Goal: Task Accomplishment & Management: Manage account settings

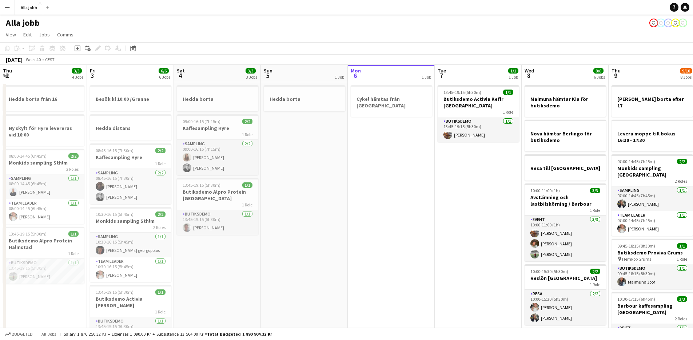
scroll to position [0, 170]
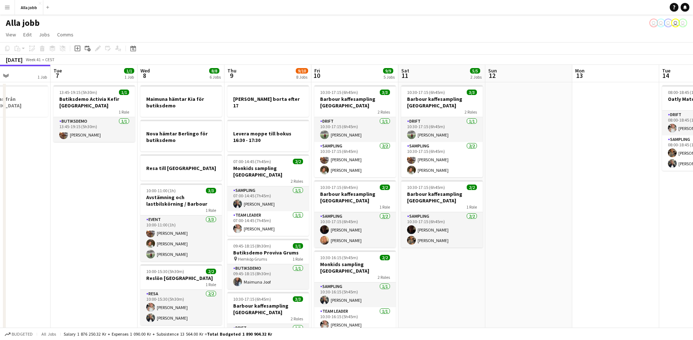
drag, startPoint x: 299, startPoint y: 231, endPoint x: 85, endPoint y: 279, distance: 219.3
click at [85, 279] on app-calendar-viewport "Sat 4 3/3 3 Jobs Sun 5 1 Job Mon 6 1 Job Tue 7 1/1 1 Job Wed 8 8/8 6 Jobs Thu 9…" at bounding box center [346, 329] width 693 height 528
drag, startPoint x: 513, startPoint y: 259, endPoint x: 513, endPoint y: 273, distance: 14.2
click at [513, 273] on app-date-cell at bounding box center [528, 337] width 87 height 510
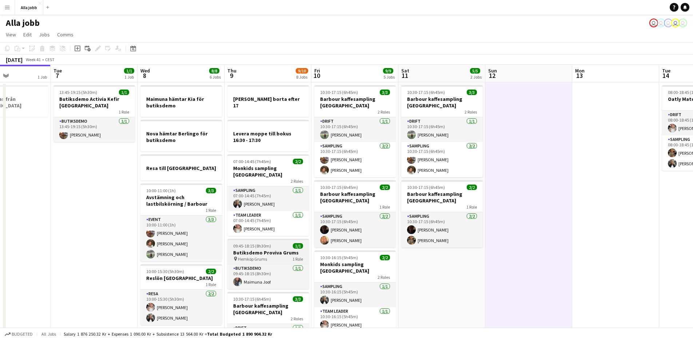
click at [286, 249] on h3 "Butiksdemo Proviva Grums" at bounding box center [267, 252] width 81 height 7
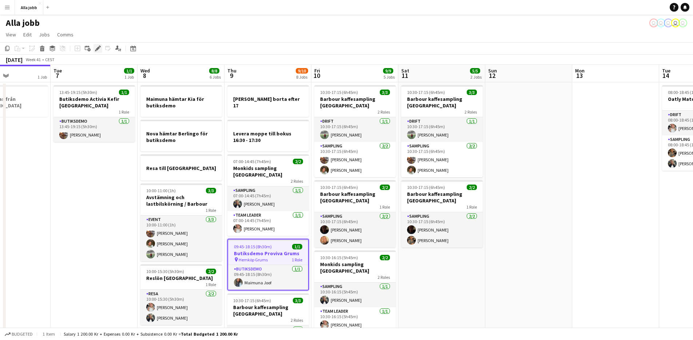
click at [100, 48] on icon "Edit" at bounding box center [98, 48] width 6 height 6
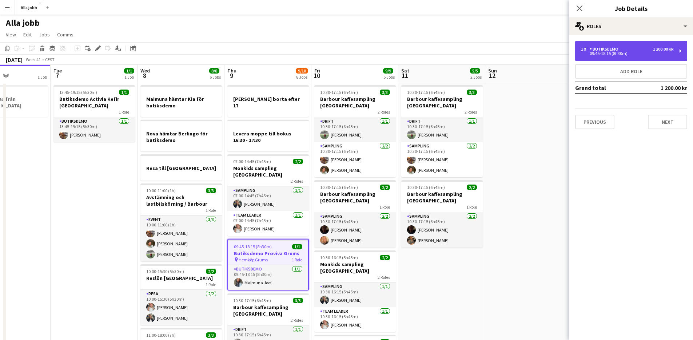
click at [604, 48] on div "Butiksdemo" at bounding box center [605, 49] width 32 height 5
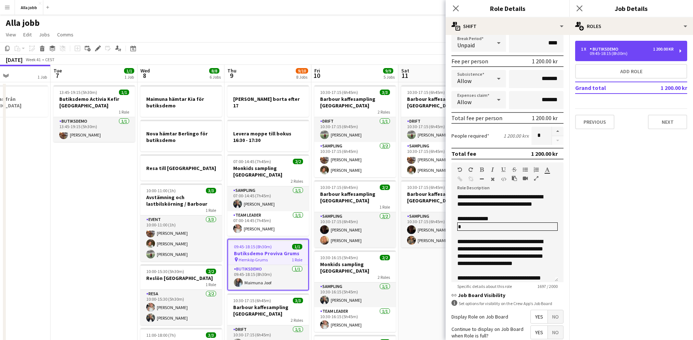
scroll to position [0, 0]
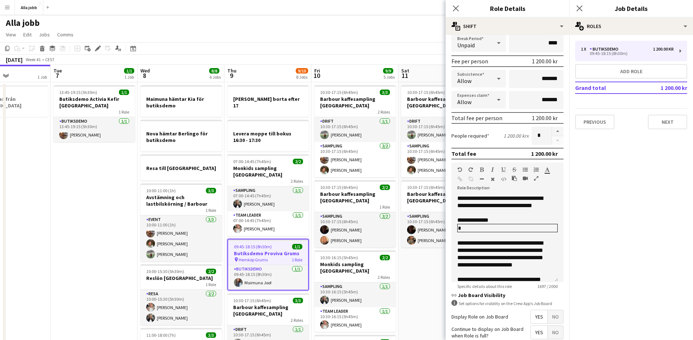
click at [418, 276] on app-date-cell "10:30-17:15 (6h45m) 3/3 Barbour kaffesampling Köpenhamn 2 Roles Drift [DATE] 10…" at bounding box center [441, 337] width 87 height 510
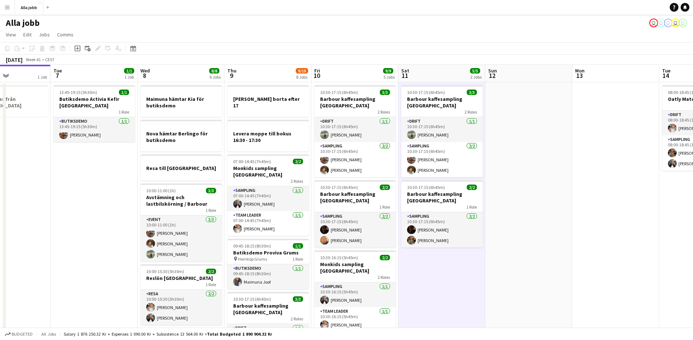
click at [72, 229] on app-date-cell "13:45-19:15 (5h30m) 1/1 Butiksdemo Activia Kefir Stockholm 1 Role Butiksdemo [D…" at bounding box center [94, 337] width 87 height 510
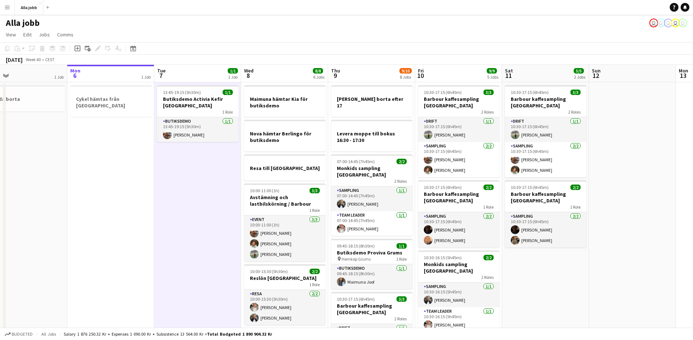
scroll to position [0, 193]
drag, startPoint x: 123, startPoint y: 237, endPoint x: 227, endPoint y: 266, distance: 108.3
click at [227, 266] on app-calendar-viewport "Fri 3 6/6 6 Jobs Sat 4 3/3 3 Jobs Sun 5 1 Job Mon 6 1 Job Tue 7 1/1 1 Job Wed 8…" at bounding box center [346, 329] width 693 height 528
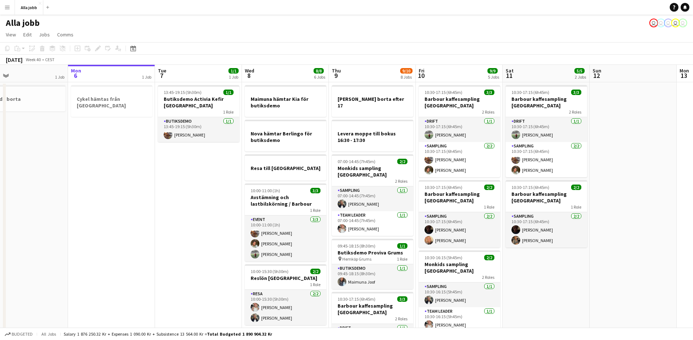
click at [223, 267] on app-date-cell "13:45-19:15 (5h30m) 1/1 Butiksdemo Activia Kefir Stockholm 1 Role Butiksdemo [D…" at bounding box center [198, 337] width 87 height 510
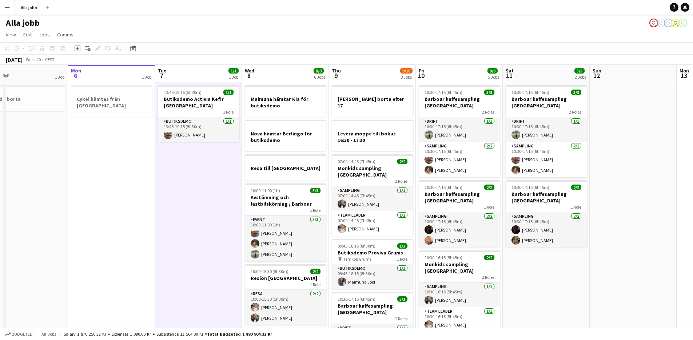
click at [223, 267] on app-date-cell "13:45-19:15 (5h30m) 1/1 Butiksdemo Activia Kefir Stockholm 1 Role Butiksdemo [D…" at bounding box center [198, 337] width 87 height 510
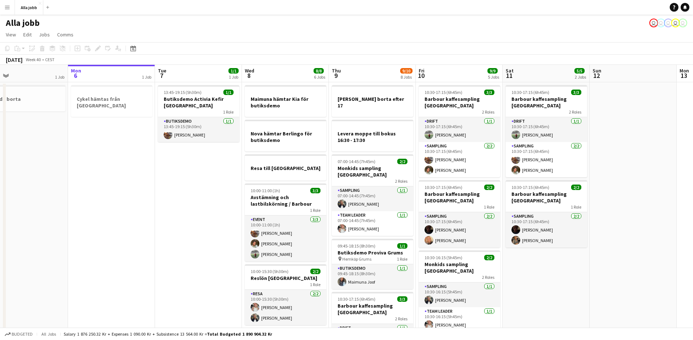
click at [223, 265] on app-date-cell "13:45-19:15 (5h30m) 1/1 Butiksdemo Activia Kefir Stockholm 1 Role Butiksdemo [D…" at bounding box center [198, 337] width 87 height 510
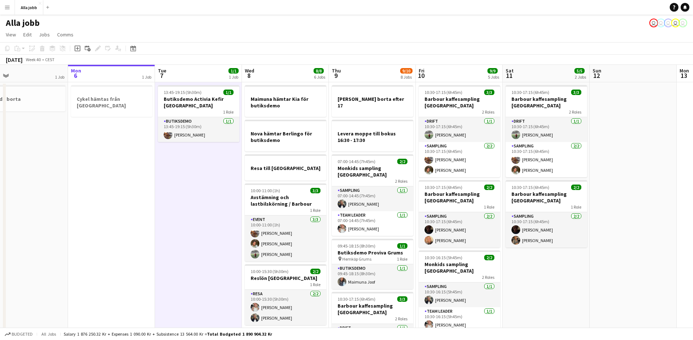
click at [223, 265] on app-date-cell "13:45-19:15 (5h30m) 1/1 Butiksdemo Activia Kefir Stockholm 1 Role Butiksdemo [D…" at bounding box center [198, 337] width 87 height 510
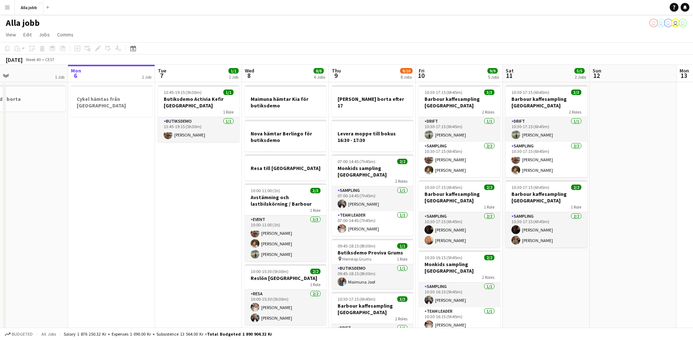
click at [223, 265] on app-date-cell "13:45-19:15 (5h30m) 1/1 Butiksdemo Activia Kefir Stockholm 1 Role Butiksdemo [D…" at bounding box center [198, 337] width 87 height 510
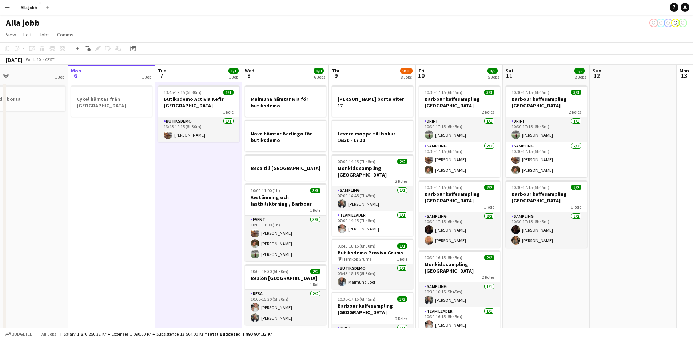
click at [223, 265] on app-date-cell "13:45-19:15 (5h30m) 1/1 Butiksdemo Activia Kefir Stockholm 1 Role Butiksdemo [D…" at bounding box center [198, 337] width 87 height 510
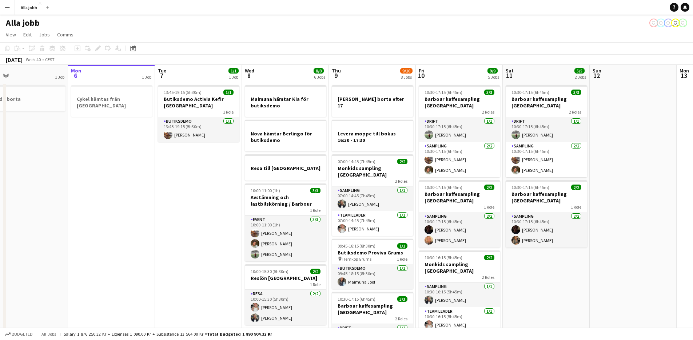
click at [223, 265] on app-date-cell "13:45-19:15 (5h30m) 1/1 Butiksdemo Activia Kefir Stockholm 1 Role Butiksdemo [D…" at bounding box center [198, 337] width 87 height 510
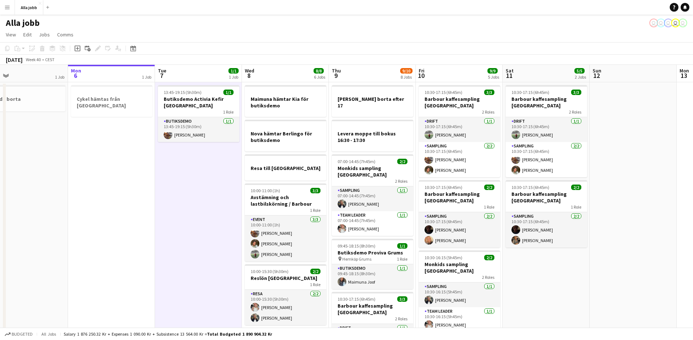
click at [223, 265] on app-date-cell "13:45-19:15 (5h30m) 1/1 Butiksdemo Activia Kefir Stockholm 1 Role Butiksdemo [D…" at bounding box center [198, 337] width 87 height 510
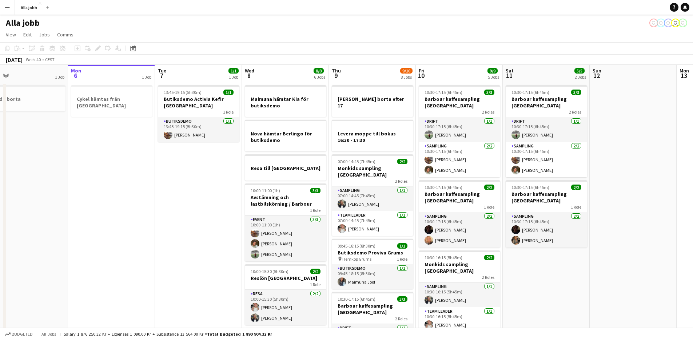
click at [223, 265] on app-date-cell "13:45-19:15 (5h30m) 1/1 Butiksdemo Activia Kefir Stockholm 1 Role Butiksdemo [D…" at bounding box center [198, 337] width 87 height 510
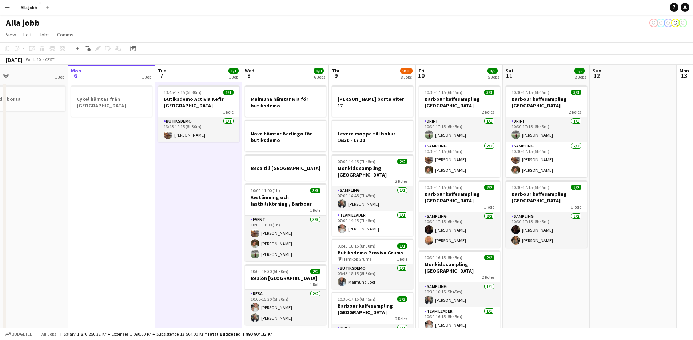
click at [223, 265] on app-date-cell "13:45-19:15 (5h30m) 1/1 Butiksdemo Activia Kefir Stockholm 1 Role Butiksdemo [D…" at bounding box center [198, 337] width 87 height 510
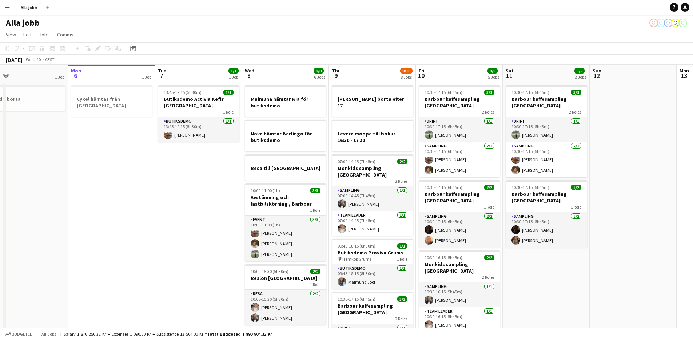
click at [223, 265] on app-date-cell "13:45-19:15 (5h30m) 1/1 Butiksdemo Activia Kefir Stockholm 1 Role Butiksdemo [D…" at bounding box center [198, 337] width 87 height 510
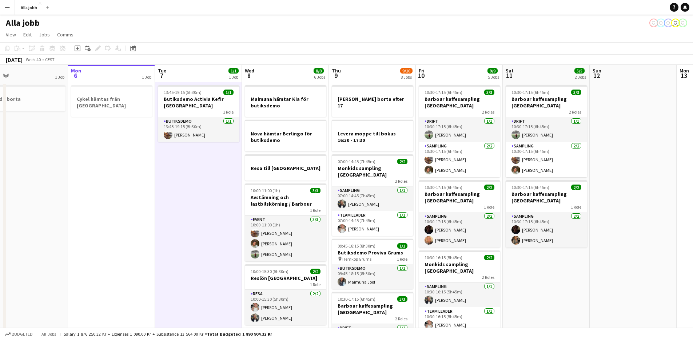
click at [223, 265] on app-date-cell "13:45-19:15 (5h30m) 1/1 Butiksdemo Activia Kefir Stockholm 1 Role Butiksdemo [D…" at bounding box center [198, 337] width 87 height 510
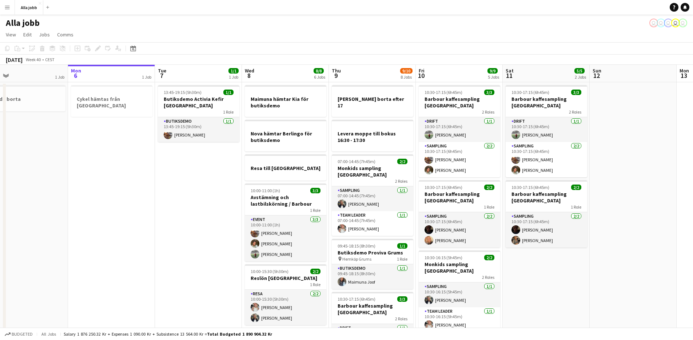
click at [223, 265] on app-date-cell "13:45-19:15 (5h30m) 1/1 Butiksdemo Activia Kefir Stockholm 1 Role Butiksdemo [D…" at bounding box center [198, 337] width 87 height 510
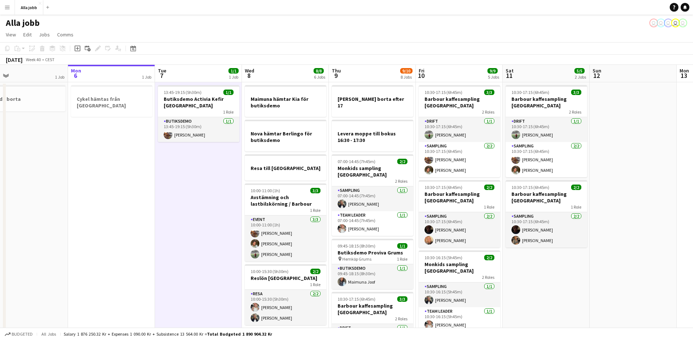
click at [106, 221] on app-date-cell "Cykel hämtas från [GEOGRAPHIC_DATA]" at bounding box center [111, 337] width 87 height 510
